Goal: Answer question/provide support: Share knowledge or assist other users

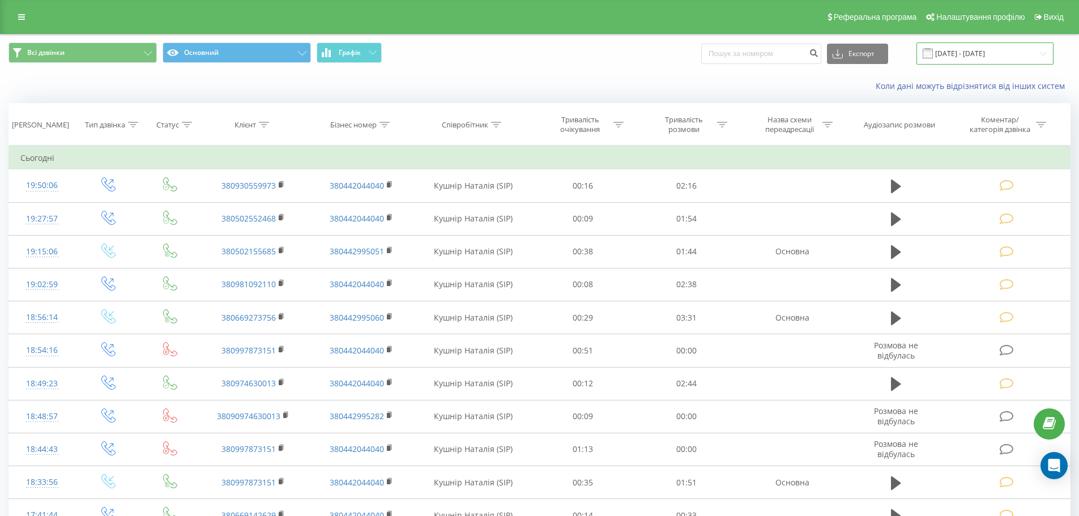
click at [1044, 56] on input "21.09.2025 - 21.09.2025" at bounding box center [984, 53] width 137 height 22
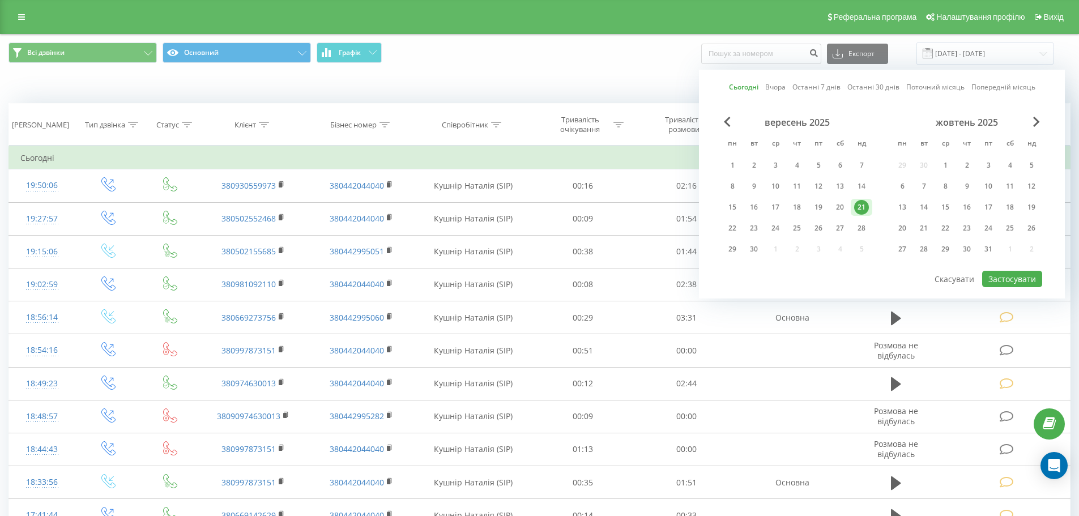
click at [750, 90] on link "Сьогодні" at bounding box center [743, 87] width 29 height 11
click at [743, 88] on link "Сьогодні" at bounding box center [743, 87] width 29 height 11
click at [730, 225] on div "22" at bounding box center [732, 228] width 15 height 15
click at [1004, 281] on button "Застосувати" at bounding box center [1012, 279] width 60 height 16
type input "[DATE] - [DATE]"
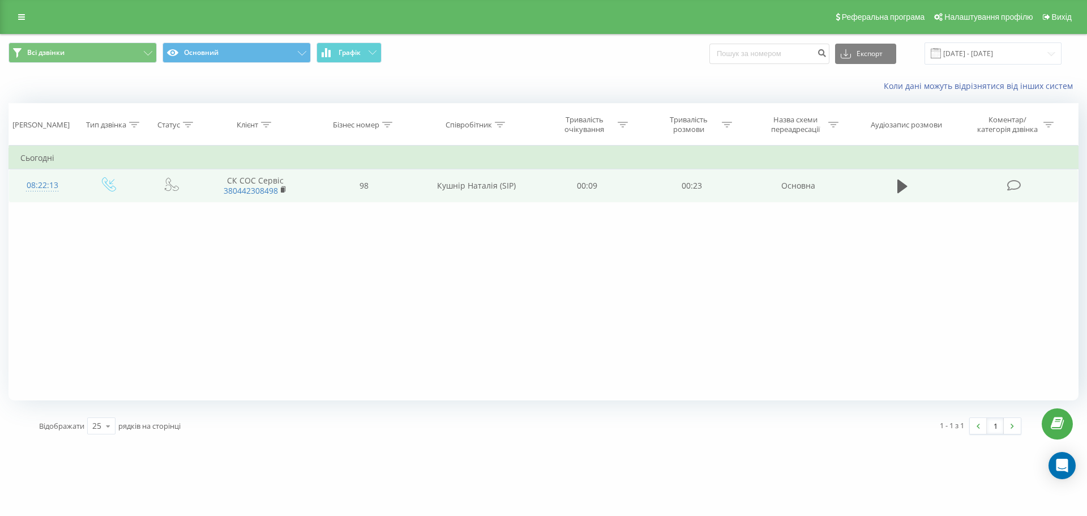
click at [1013, 184] on icon at bounding box center [1015, 186] width 14 height 12
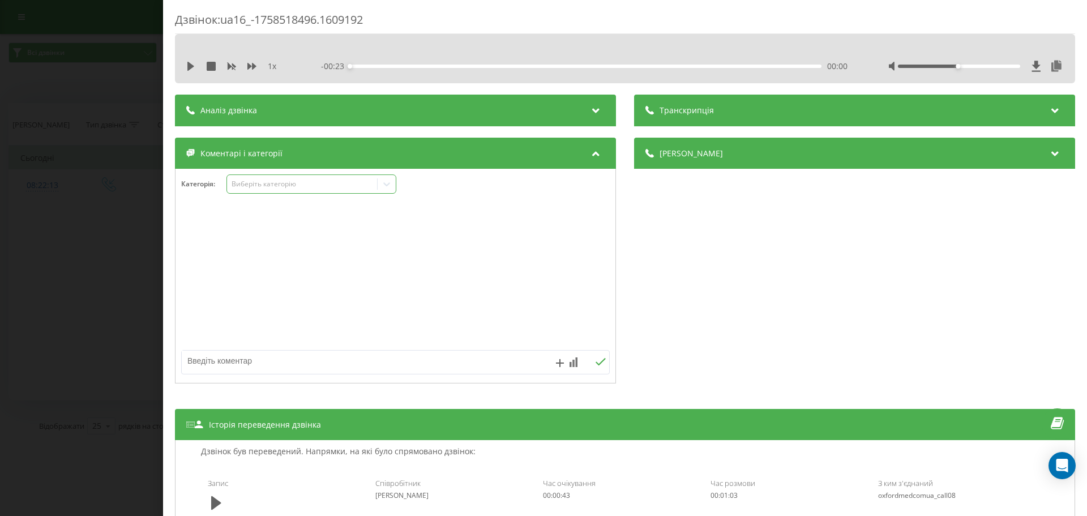
click at [390, 186] on icon at bounding box center [386, 183] width 11 height 11
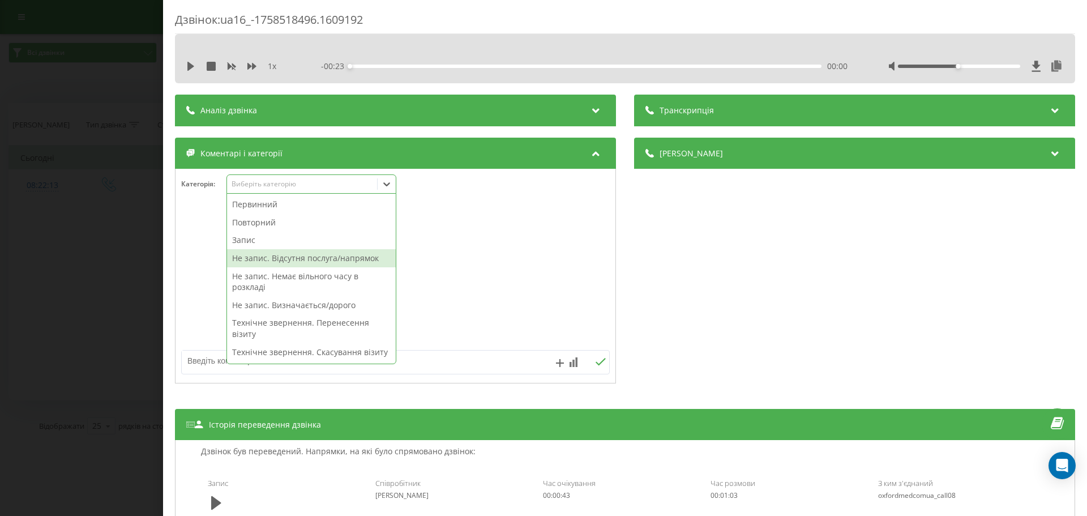
click at [321, 256] on div "Не запис. Відсутня послуга/напрямок" at bounding box center [311, 258] width 169 height 18
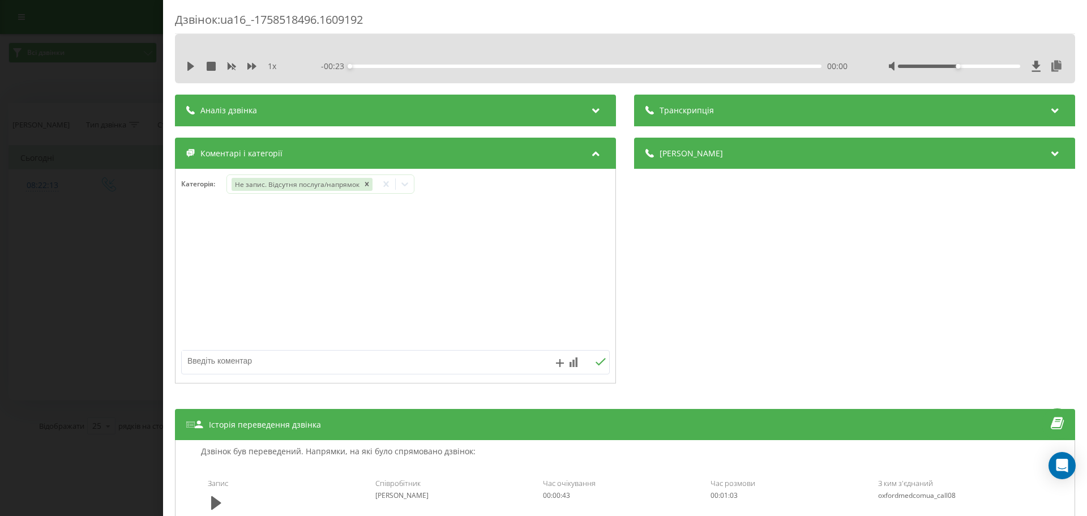
click at [208, 359] on textarea at bounding box center [353, 361] width 342 height 20
type textarea "житячий стом"
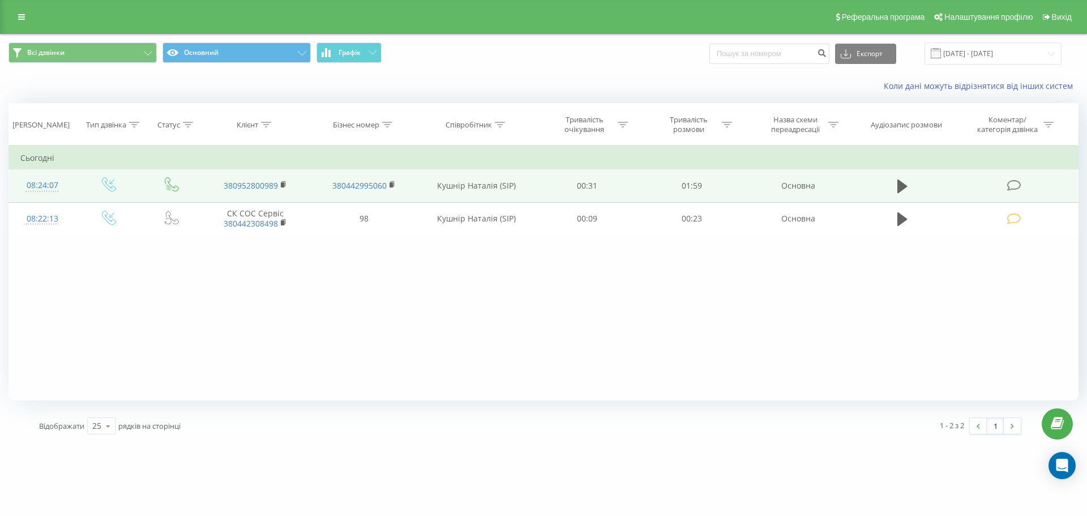
click at [1015, 187] on icon at bounding box center [1015, 186] width 14 height 12
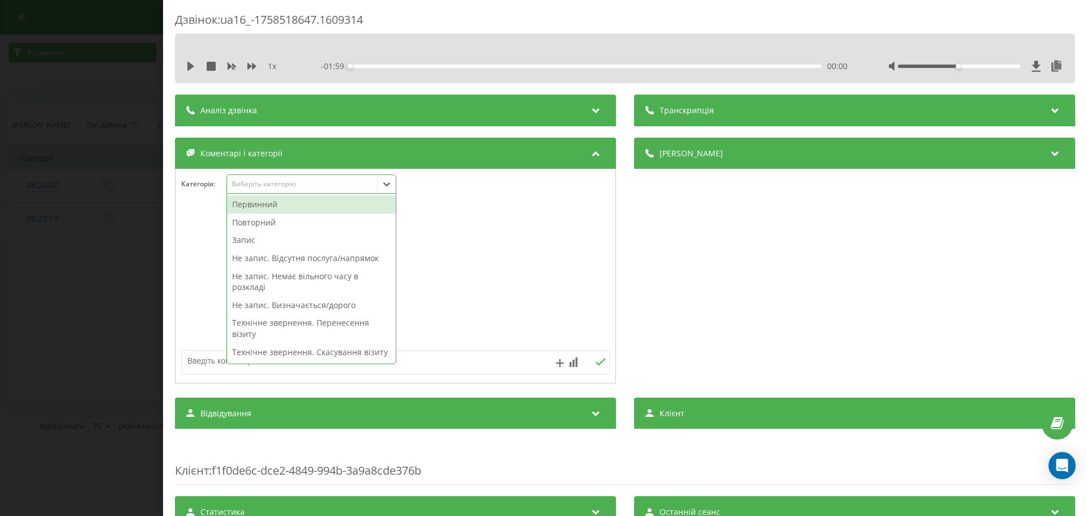
click at [388, 185] on icon at bounding box center [386, 184] width 7 height 4
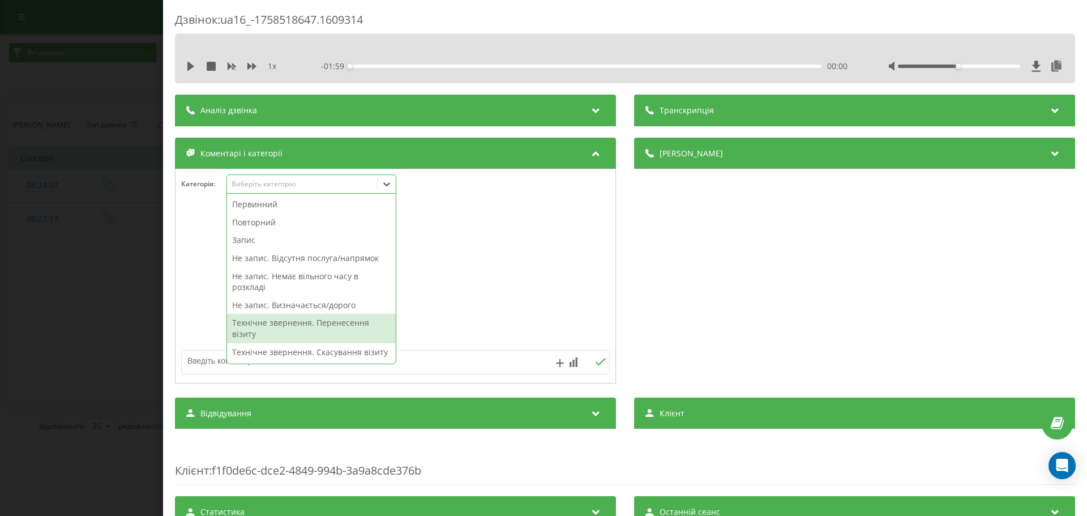
click at [342, 322] on div "Технічне звернення. Перенесення візиту" at bounding box center [311, 328] width 169 height 29
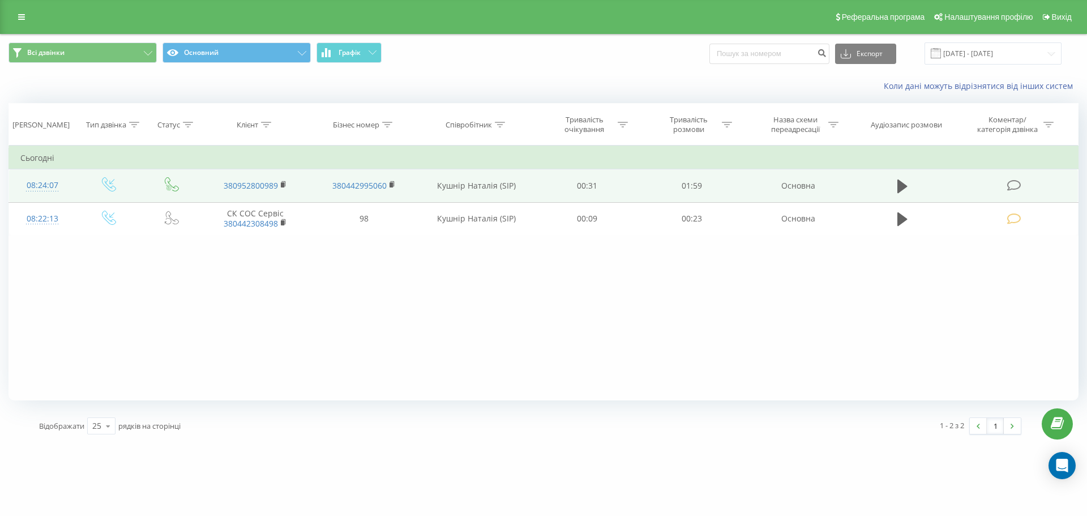
click at [1015, 182] on icon at bounding box center [1015, 186] width 14 height 12
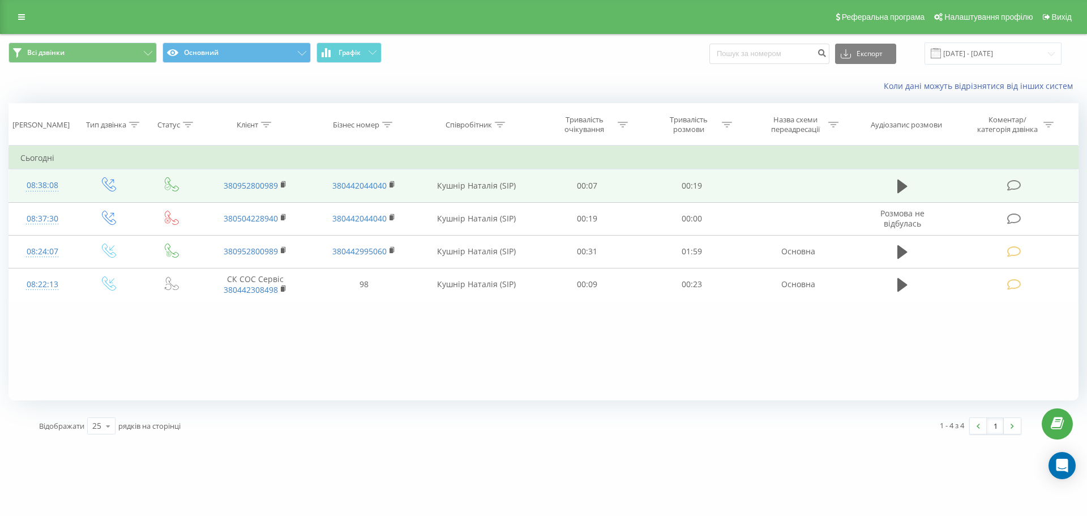
click at [1012, 184] on icon at bounding box center [1015, 186] width 14 height 12
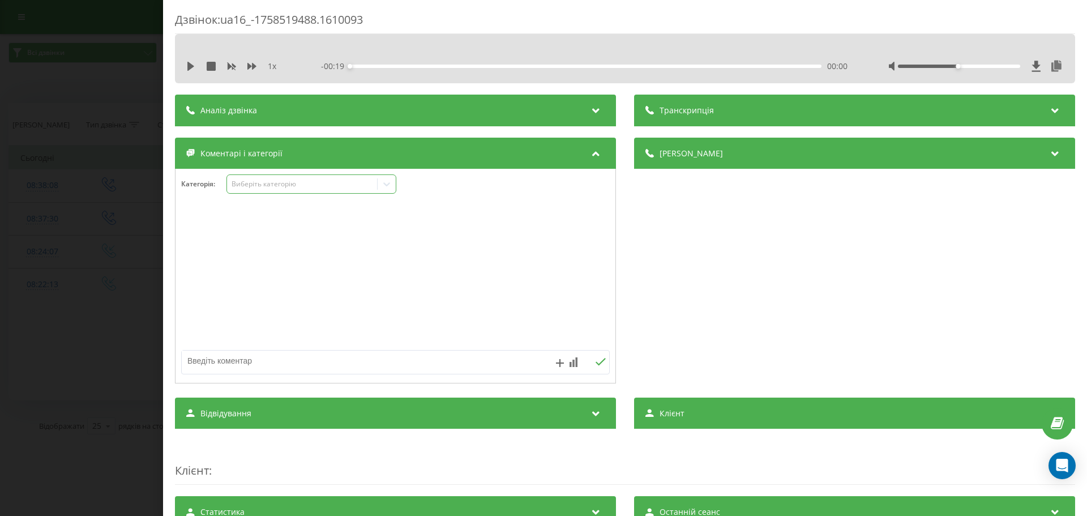
click at [386, 185] on icon at bounding box center [386, 184] width 7 height 4
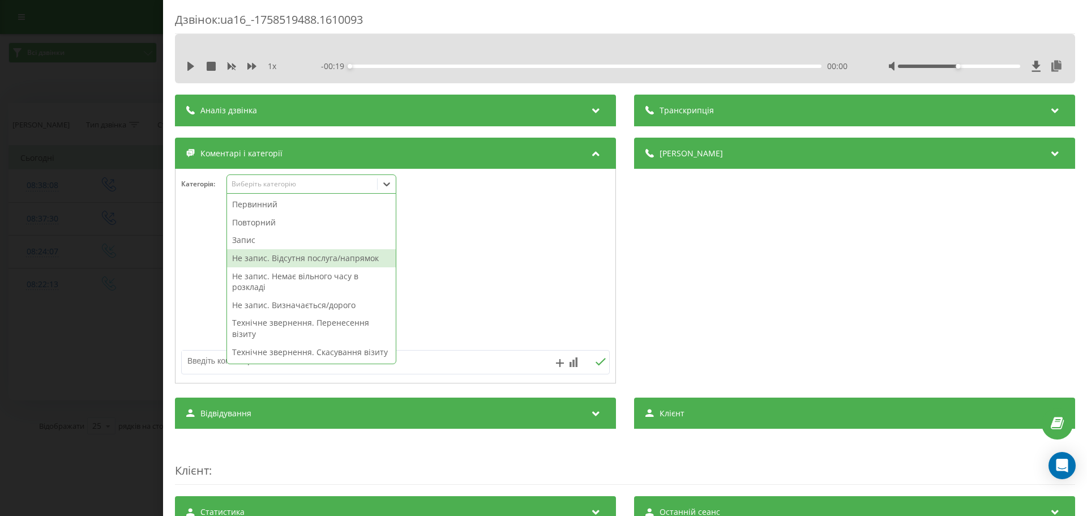
click at [317, 259] on div "Не запис. Відсутня послуга/напрямок" at bounding box center [311, 258] width 169 height 18
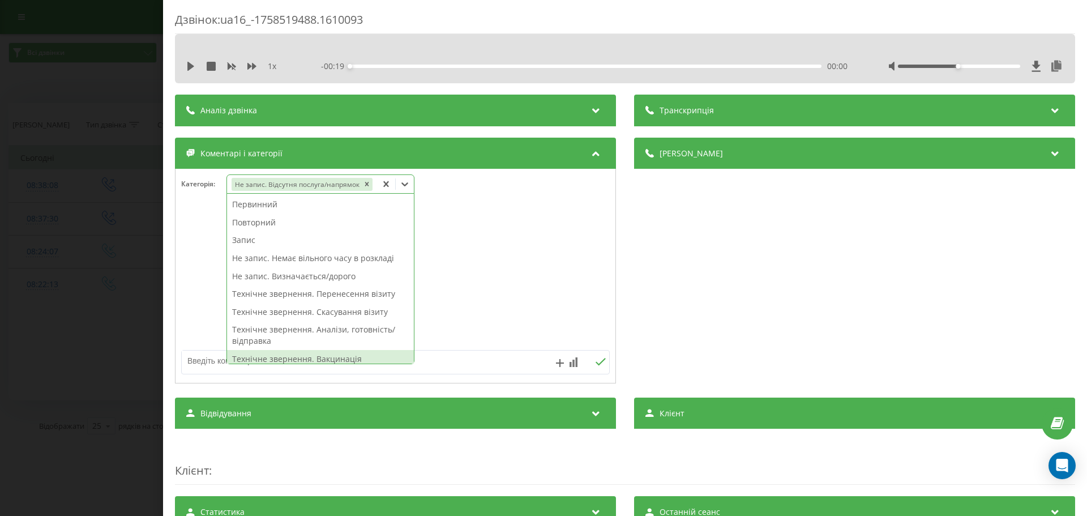
click at [222, 364] on textarea at bounding box center [353, 361] width 342 height 20
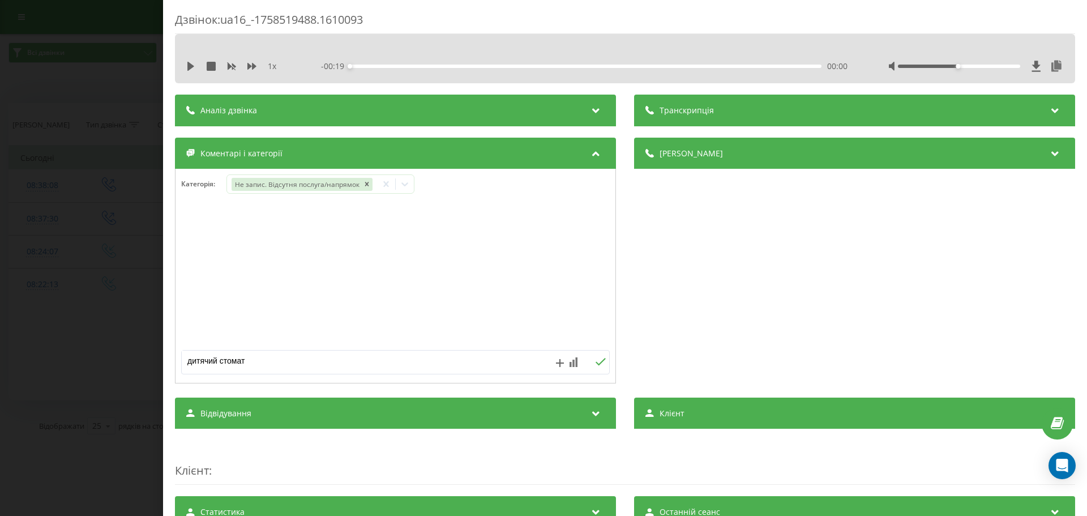
type textarea "дитячий стомат"
click at [598, 361] on icon at bounding box center [600, 362] width 11 height 8
